Goal: Task Accomplishment & Management: Manage account settings

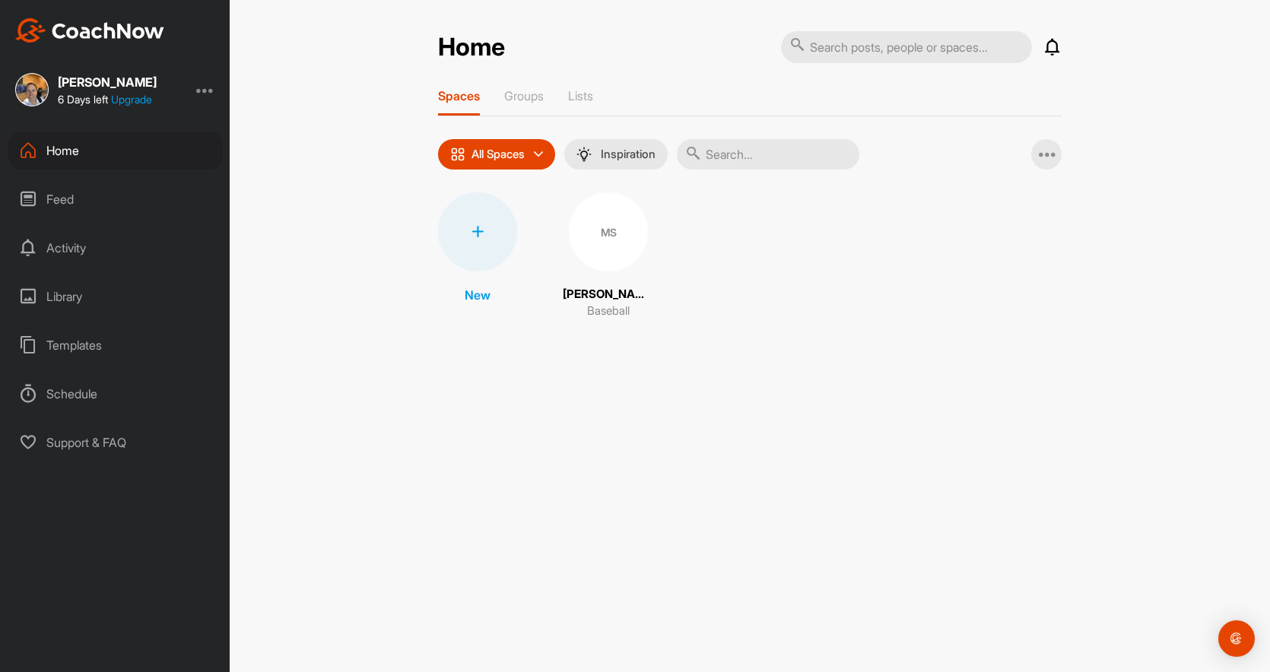
click at [206, 94] on div at bounding box center [205, 90] width 18 height 18
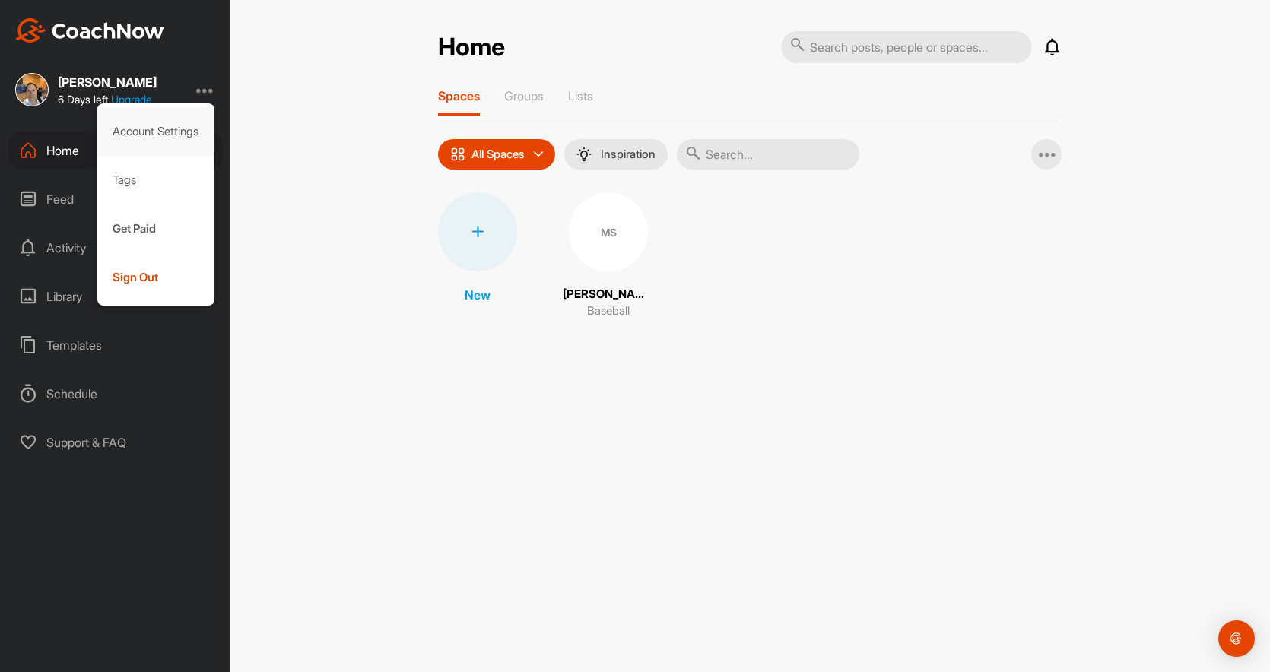
click at [168, 129] on div "Account Settings" at bounding box center [156, 131] width 118 height 49
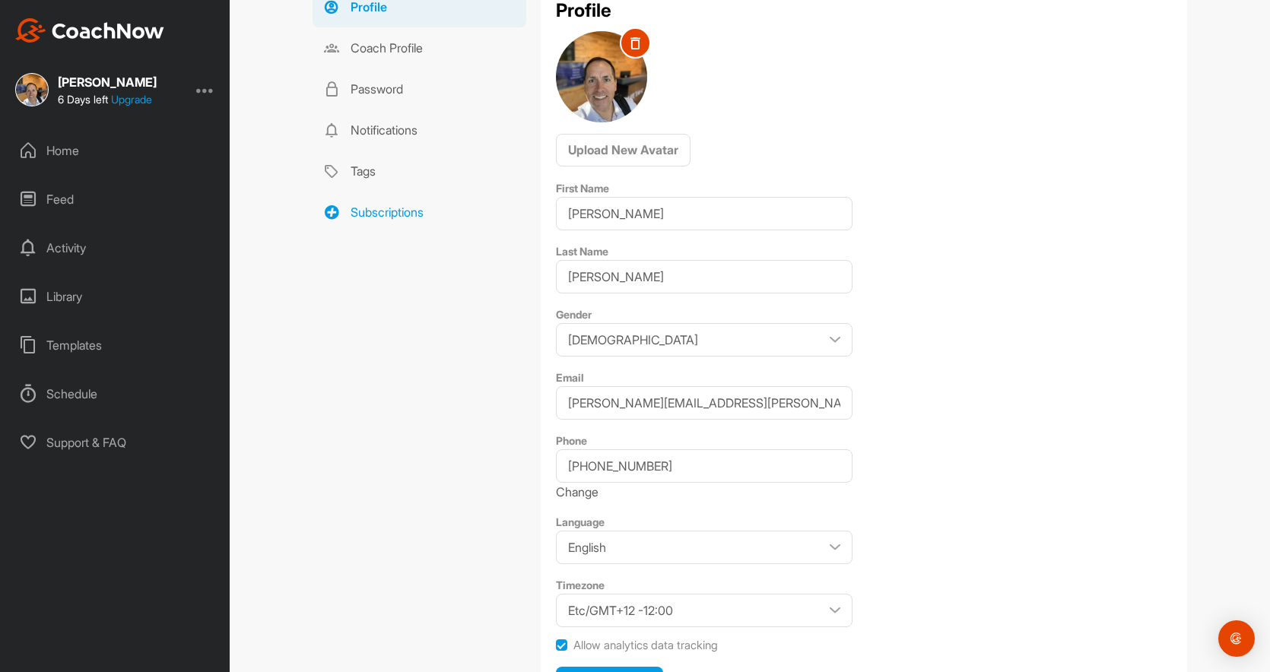
scroll to position [124, 0]
click at [410, 214] on link "Subscriptions" at bounding box center [420, 214] width 214 height 41
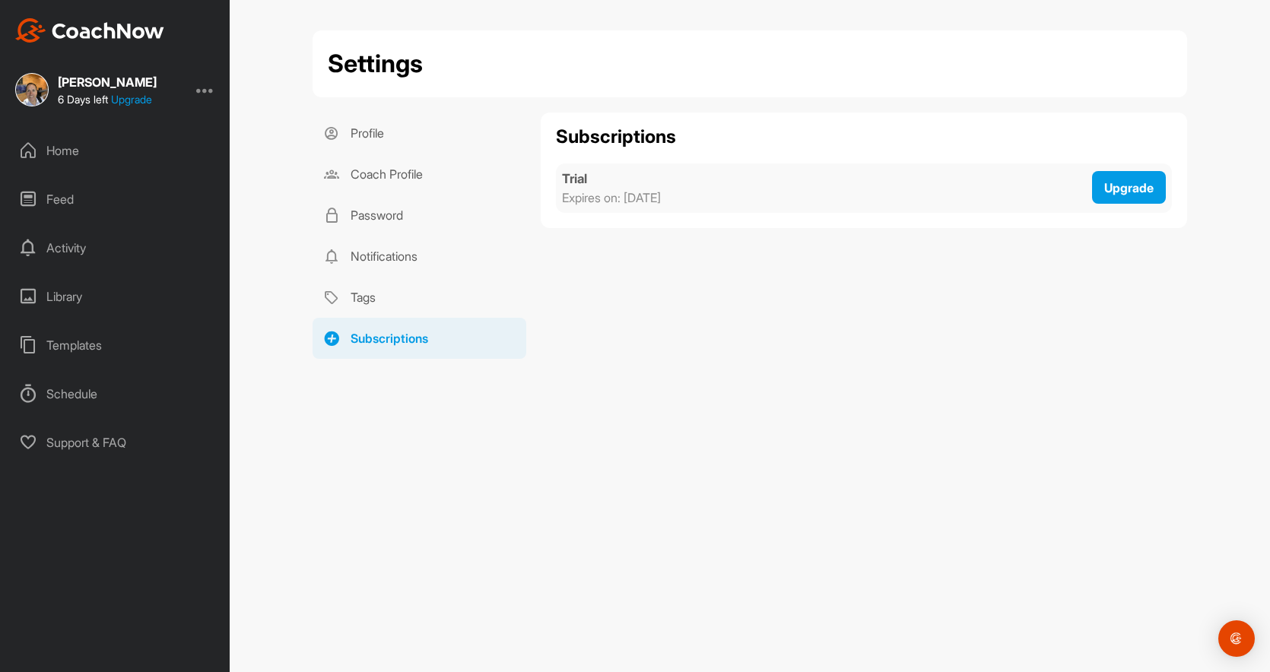
click at [61, 151] on div "Home" at bounding box center [115, 151] width 214 height 38
